Goal: Task Accomplishment & Management: Use online tool/utility

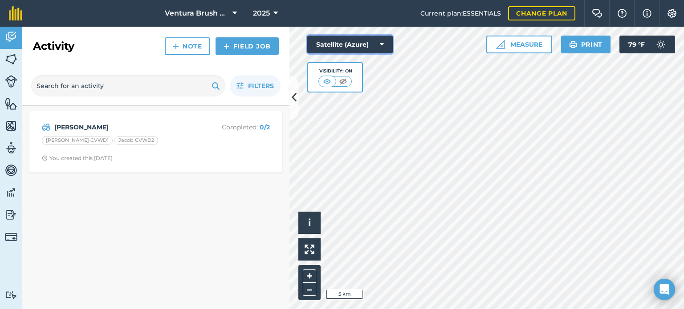
click at [367, 45] on button "Satellite (Azure)" at bounding box center [349, 45] width 85 height 18
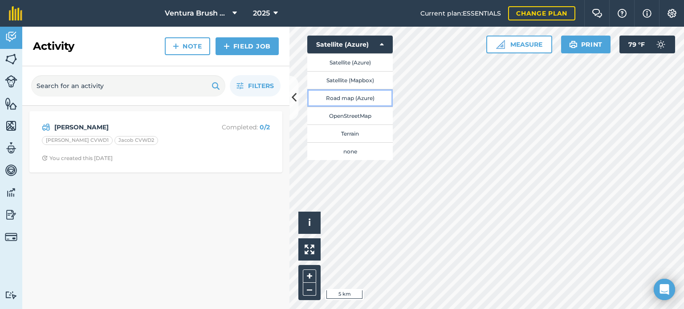
click at [377, 99] on button "Road map (Azure)" at bounding box center [349, 98] width 85 height 18
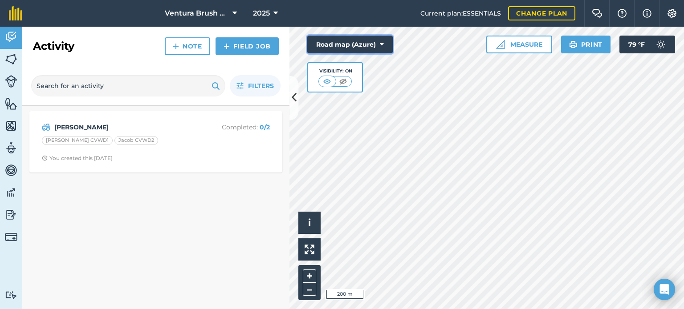
click at [376, 44] on button "Road map (Azure)" at bounding box center [349, 45] width 85 height 18
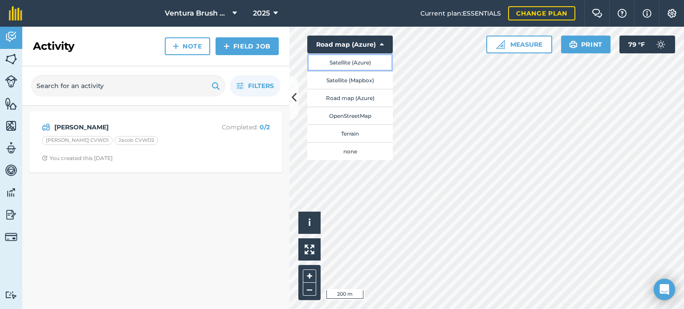
click at [356, 64] on button "Satellite (Azure)" at bounding box center [349, 62] width 85 height 18
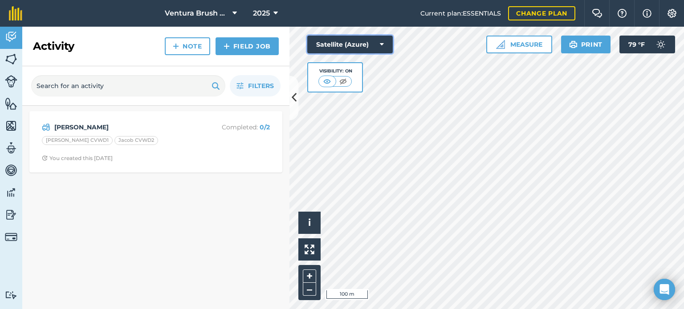
click at [363, 46] on button "Satellite (Azure)" at bounding box center [349, 45] width 85 height 18
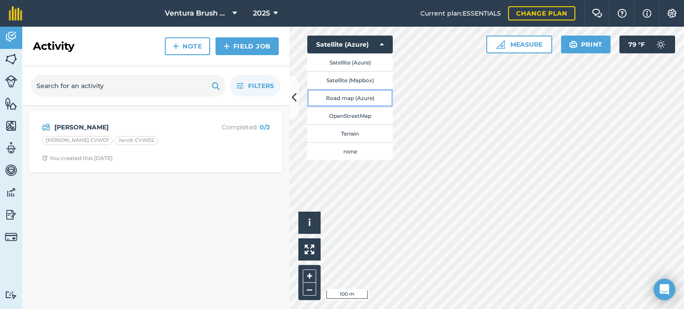
click at [361, 96] on button "Road map (Azure)" at bounding box center [349, 98] width 85 height 18
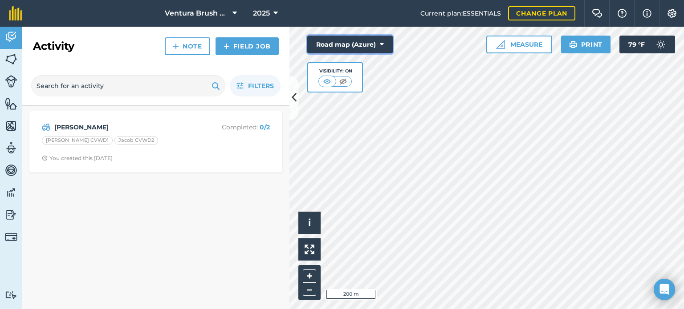
click at [362, 45] on button "Road map (Azure)" at bounding box center [349, 45] width 85 height 18
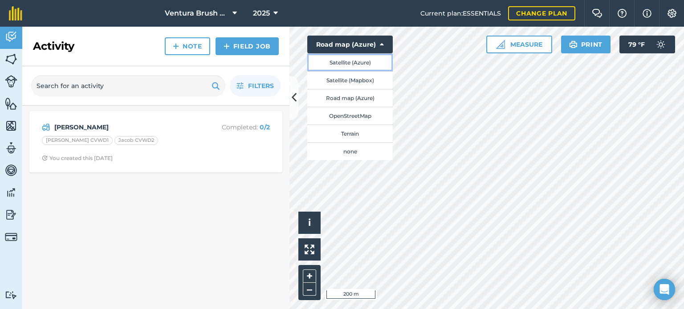
click at [359, 70] on button "Satellite (Azure)" at bounding box center [349, 62] width 85 height 18
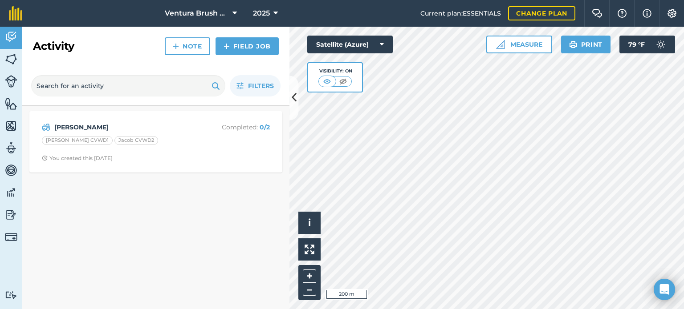
click at [472, 309] on html "Ventura Brush Goats 2025 Current plan : ESSENTIALS Change plan Farm Chat Help I…" at bounding box center [342, 154] width 684 height 309
click at [14, 53] on img at bounding box center [11, 59] width 12 height 13
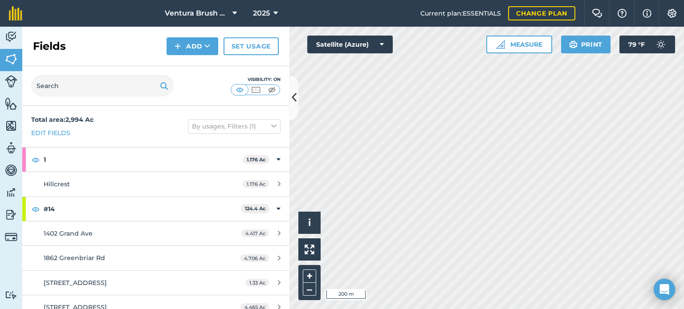
click at [364, 309] on html "Ventura Brush Goats 2025 Current plan : ESSENTIALS Change plan Farm Chat Help I…" at bounding box center [342, 154] width 684 height 309
click at [547, 309] on html "Ventura Brush Goats 2025 Current plan : ESSENTIALS Change plan Farm Chat Help I…" at bounding box center [342, 154] width 684 height 309
click at [182, 44] on button "Add" at bounding box center [192, 46] width 52 height 18
click at [187, 67] on link "Draw" at bounding box center [192, 67] width 49 height 20
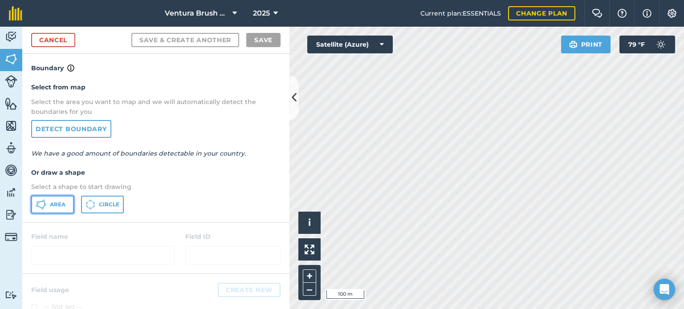
click at [57, 201] on span "Area" at bounding box center [58, 204] width 16 height 7
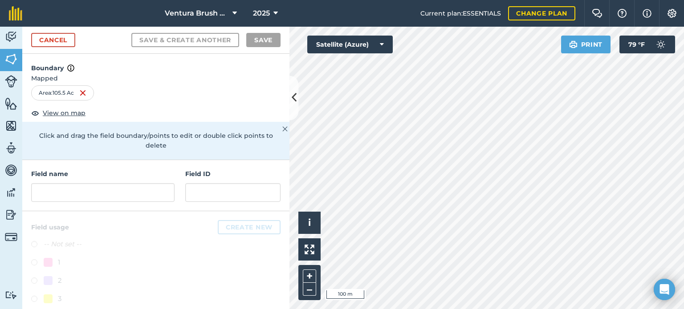
click at [382, 48] on div "Click to start drawing i © 2025 TomTom, Microsoft 100 m + – Satellite (Azure) P…" at bounding box center [486, 168] width 394 height 283
click at [110, 198] on input "text" at bounding box center [102, 192] width 143 height 19
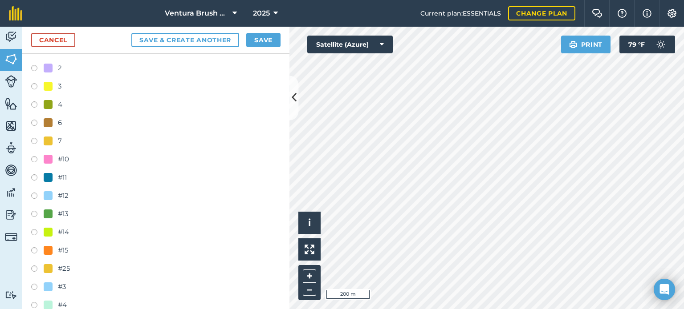
scroll to position [223, 0]
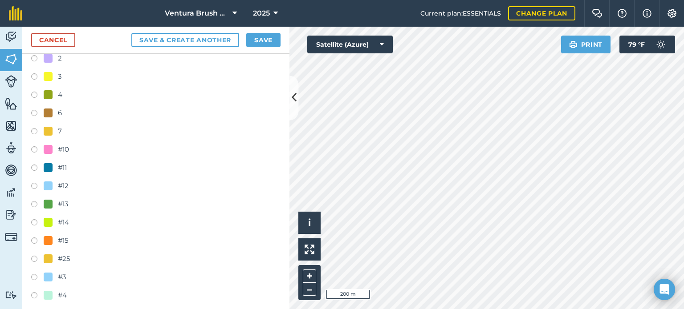
type input "sierra pacific farms"
click at [34, 224] on label at bounding box center [37, 223] width 12 height 9
radio input "true"
click at [263, 43] on button "Save" at bounding box center [263, 40] width 34 height 14
